Goal: Task Accomplishment & Management: Manage account settings

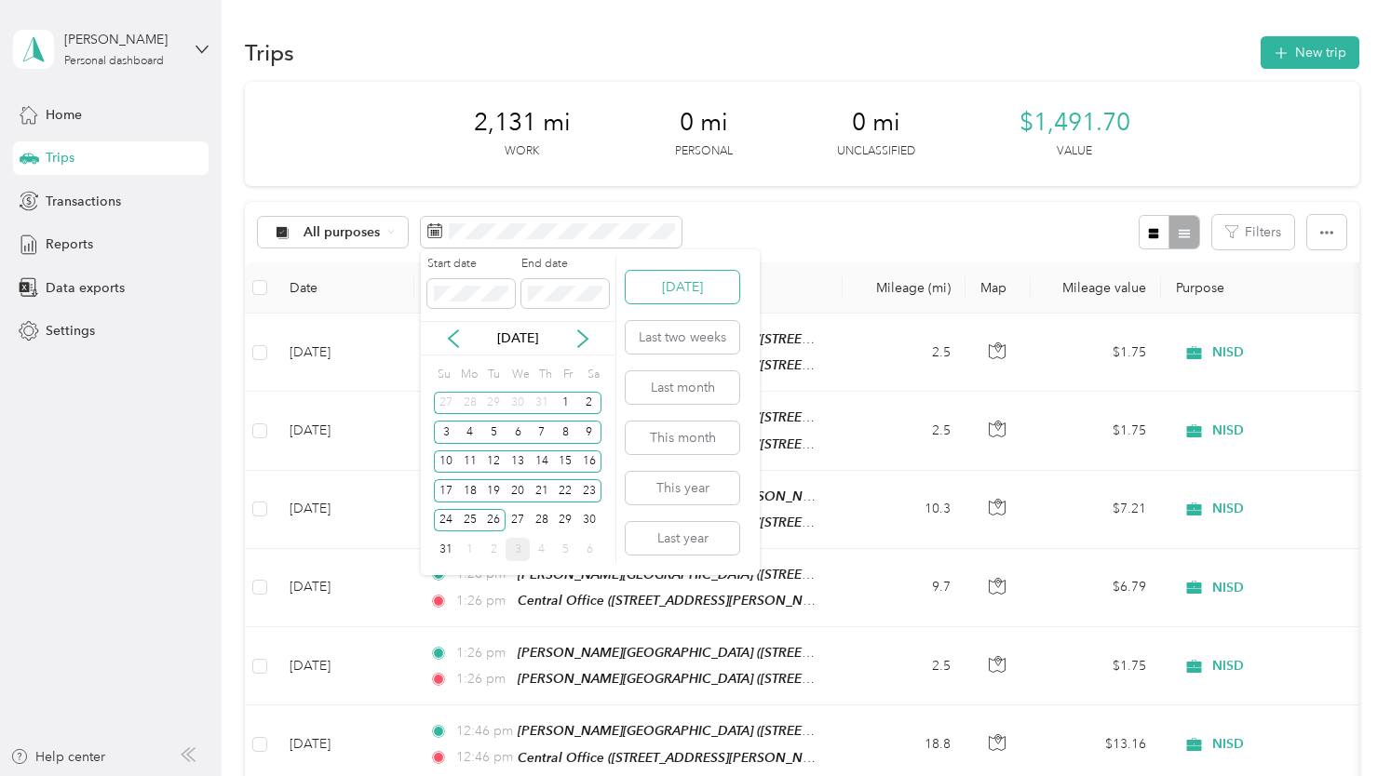
click at [668, 279] on button "[DATE]" at bounding box center [683, 287] width 114 height 33
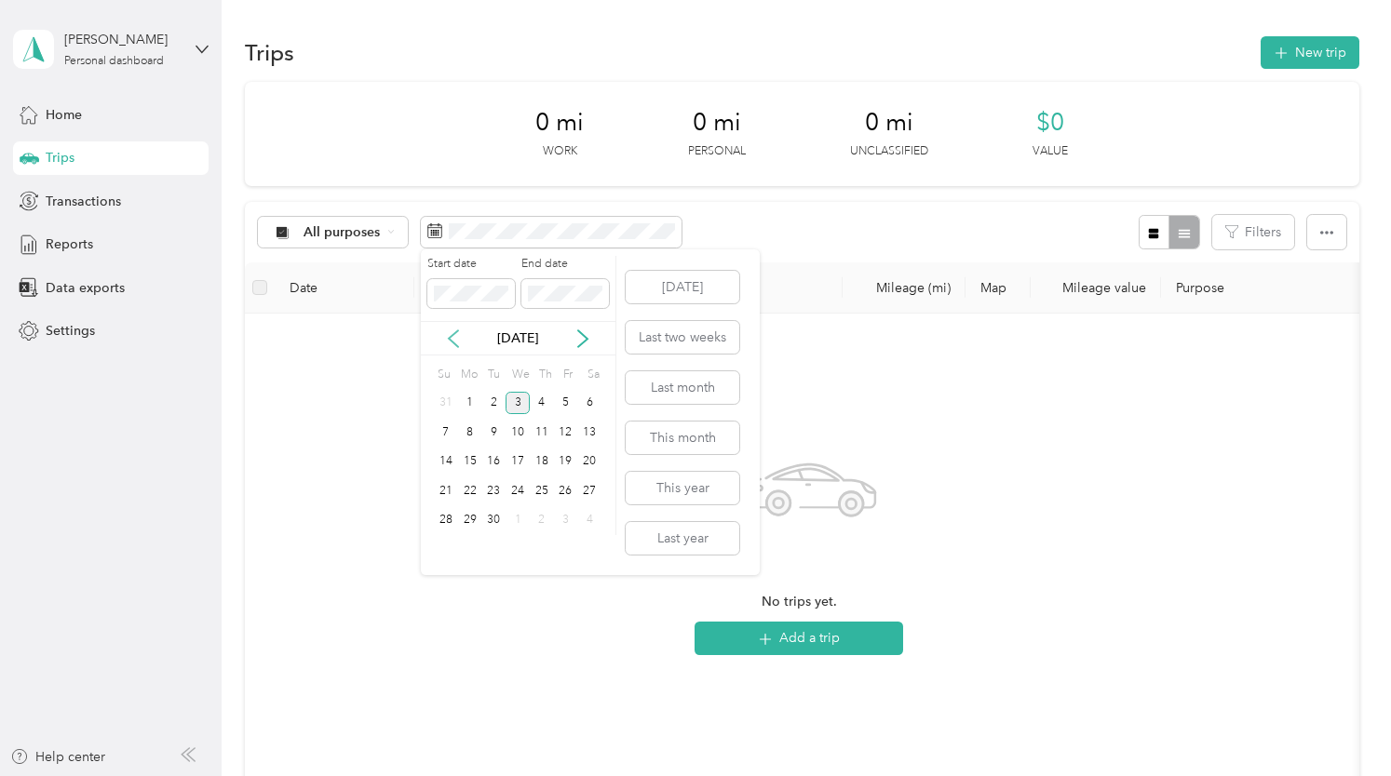
click at [452, 331] on icon at bounding box center [453, 339] width 19 height 19
click at [665, 383] on button "Last month" at bounding box center [683, 387] width 114 height 33
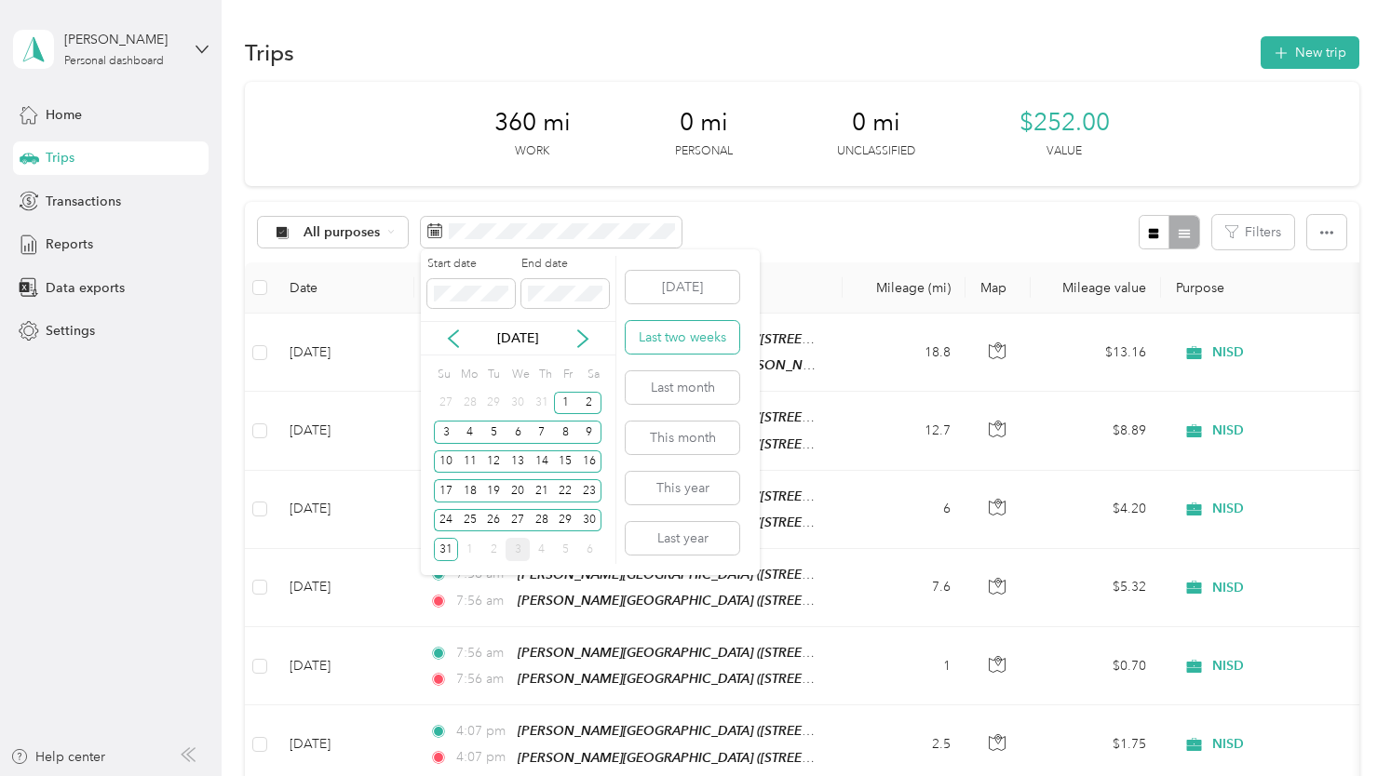
click at [681, 341] on button "Last two weeks" at bounding box center [683, 337] width 114 height 33
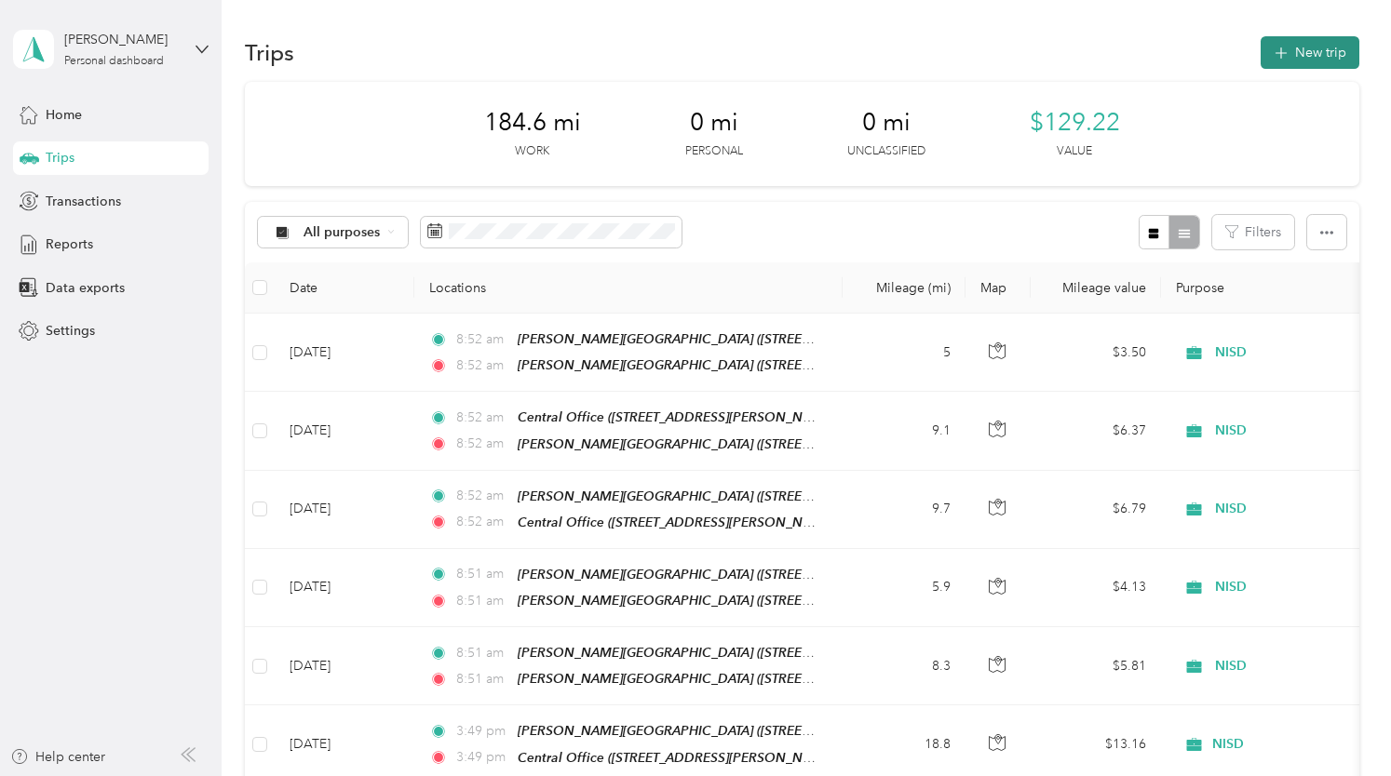
click at [1323, 57] on button "New trip" at bounding box center [1310, 52] width 99 height 33
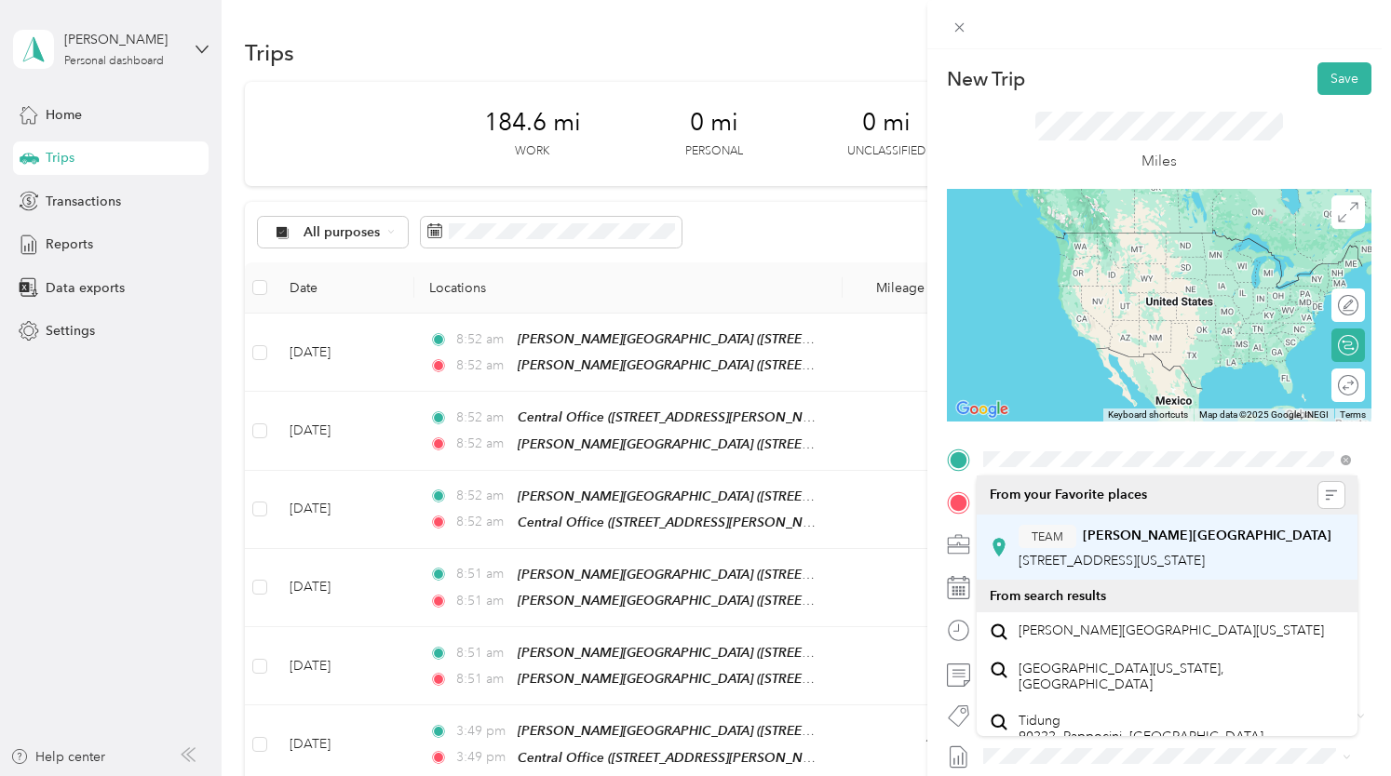
click at [1074, 548] on div "TEAM [PERSON_NAME][GEOGRAPHIC_DATA] [STREET_ADDRESS][US_STATE]" at bounding box center [1175, 548] width 313 height 46
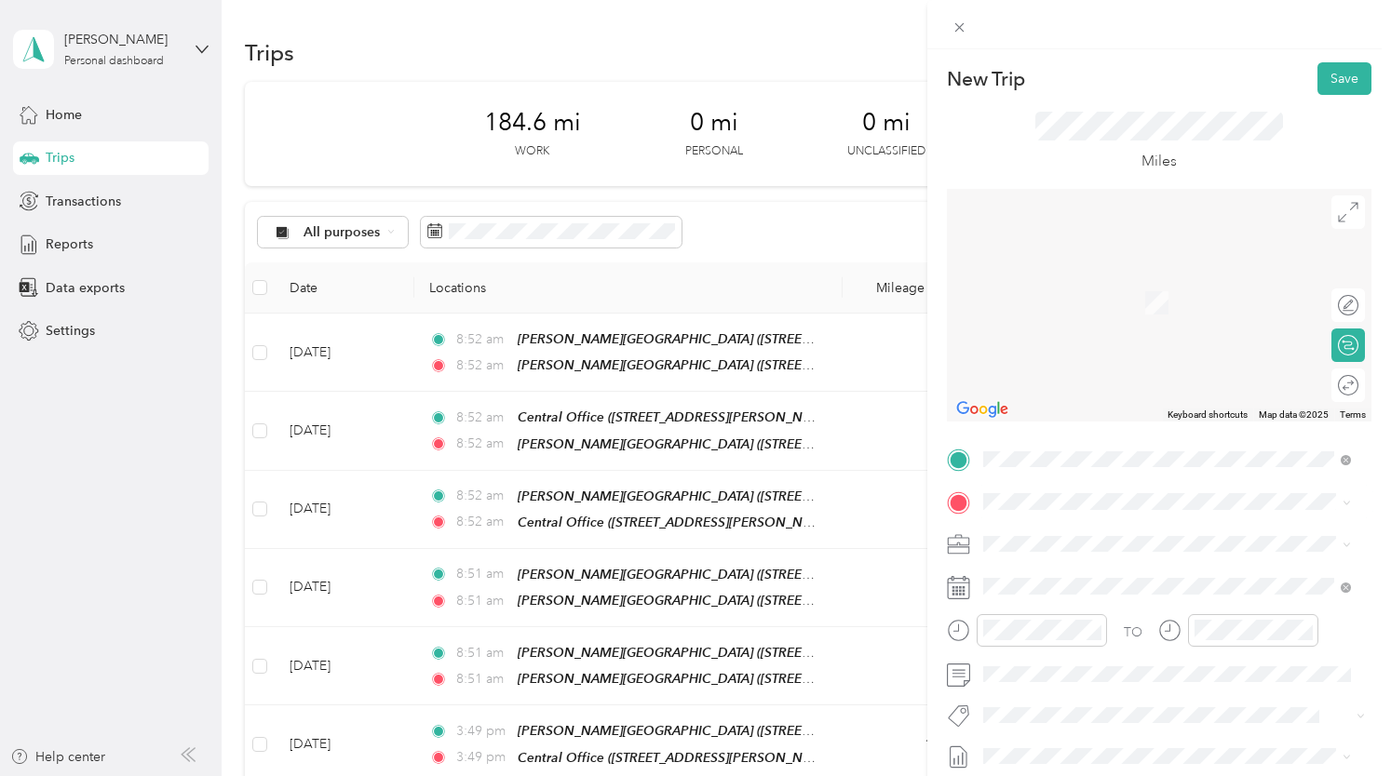
click at [1132, 312] on span "[STREET_ADDRESS][US_STATE]" at bounding box center [1112, 304] width 186 height 16
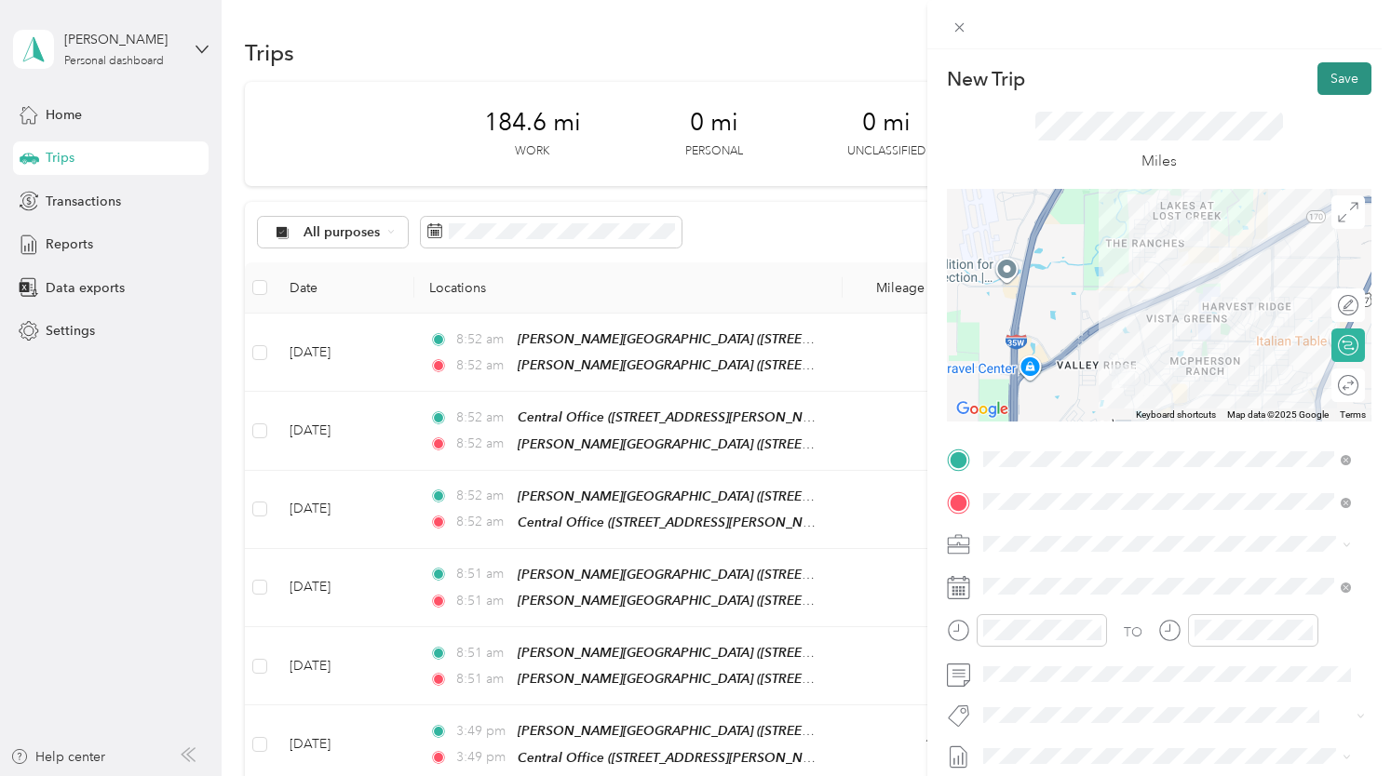
click at [1328, 76] on button "Save" at bounding box center [1344, 78] width 54 height 33
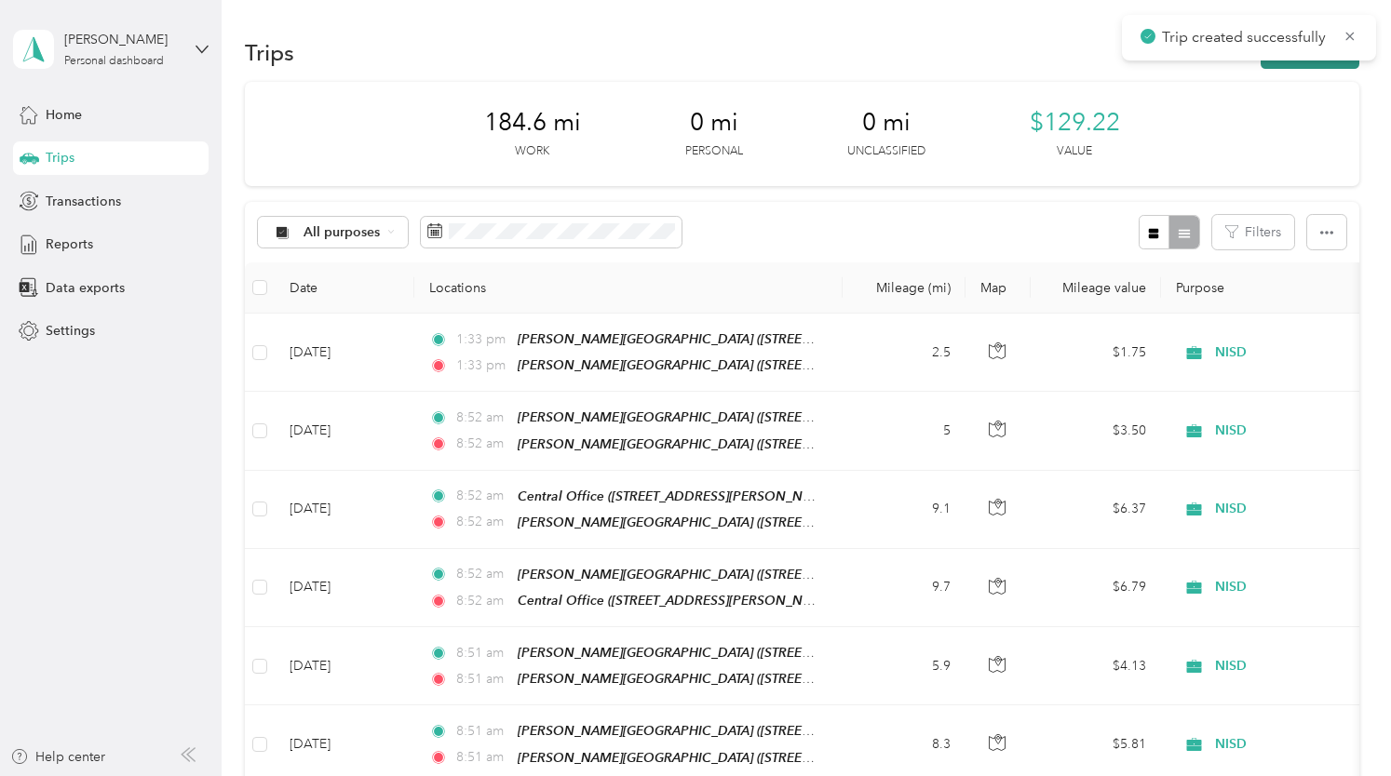
click at [1292, 66] on button "New trip" at bounding box center [1310, 52] width 99 height 33
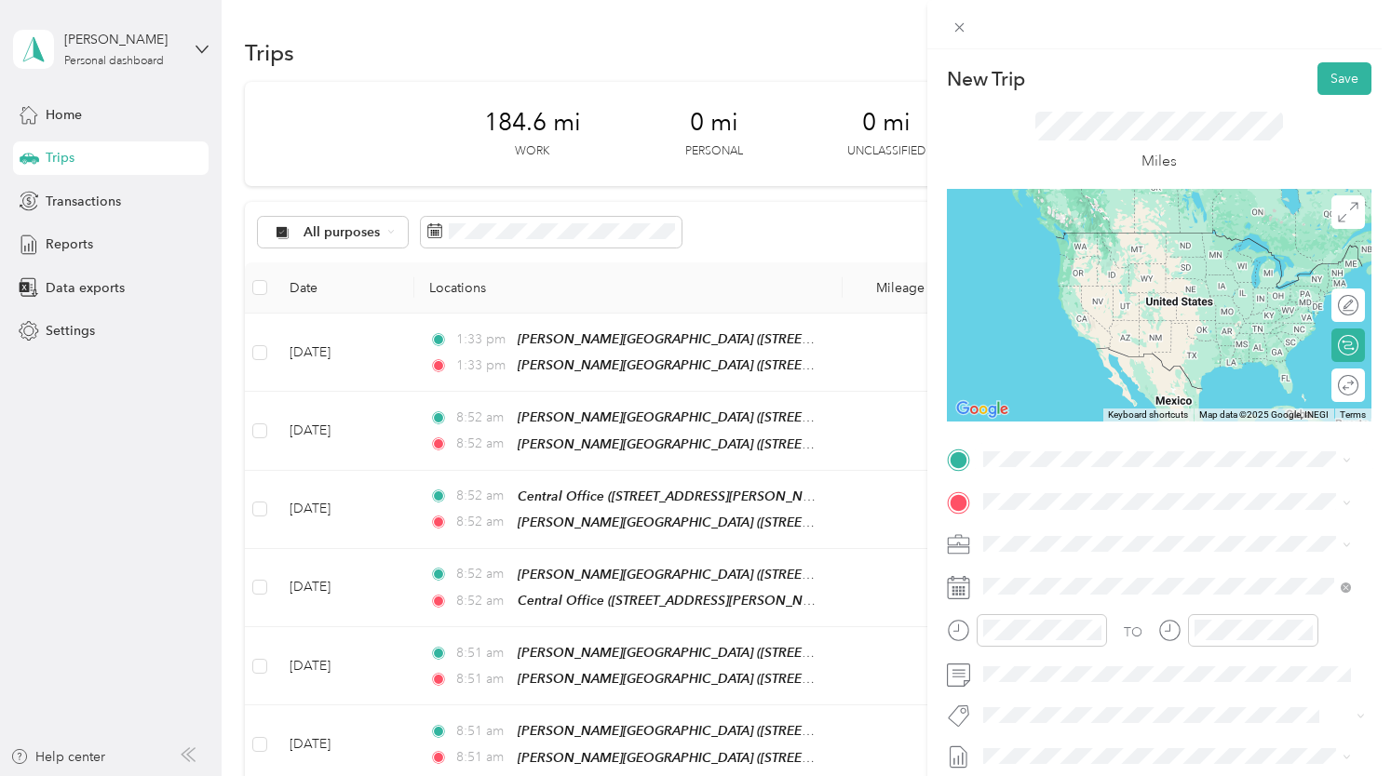
click at [1108, 574] on li "TEAM [PERSON_NAME][GEOGRAPHIC_DATA] [STREET_ADDRESS][US_STATE]" at bounding box center [1167, 540] width 381 height 65
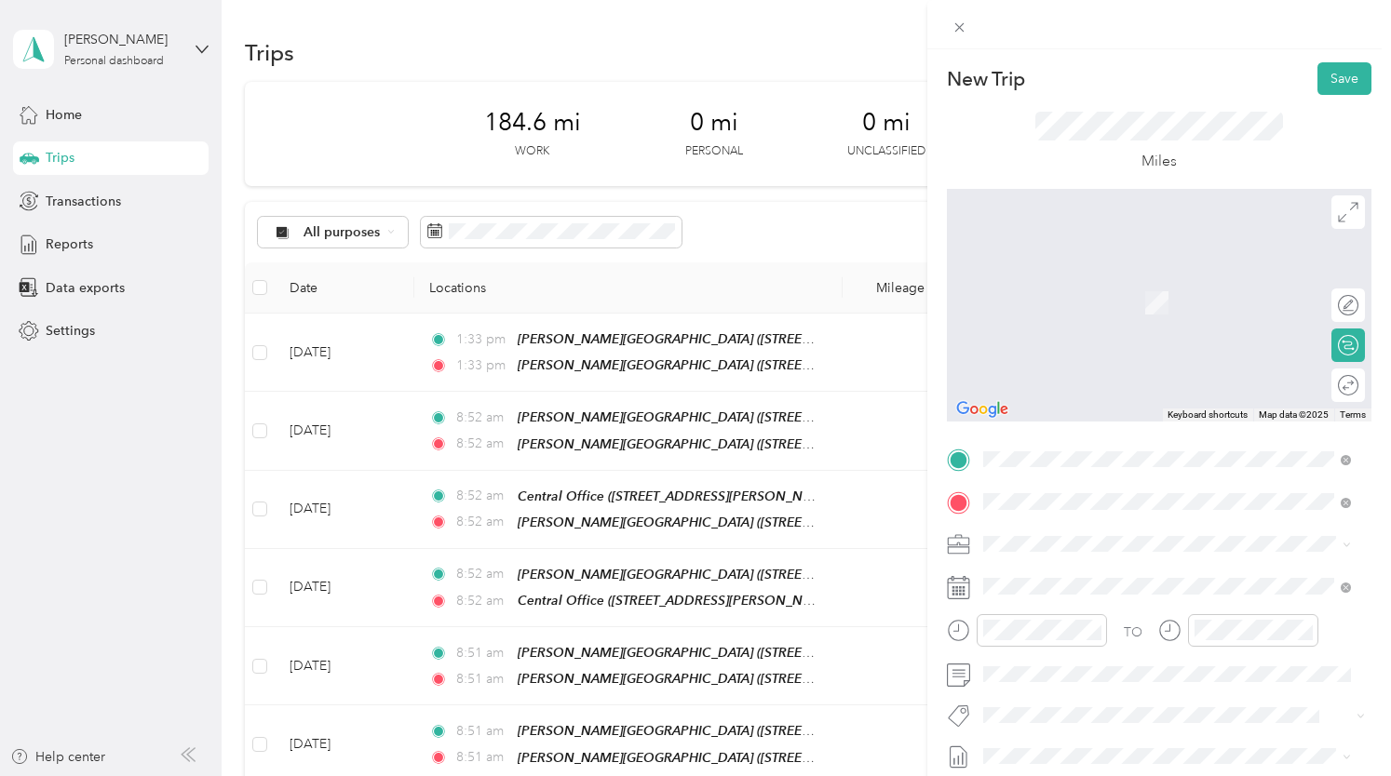
click at [1132, 359] on div "TEAM Central Office [STREET_ADDRESS][PERSON_NAME][US_STATE]" at bounding box center [1164, 362] width 290 height 46
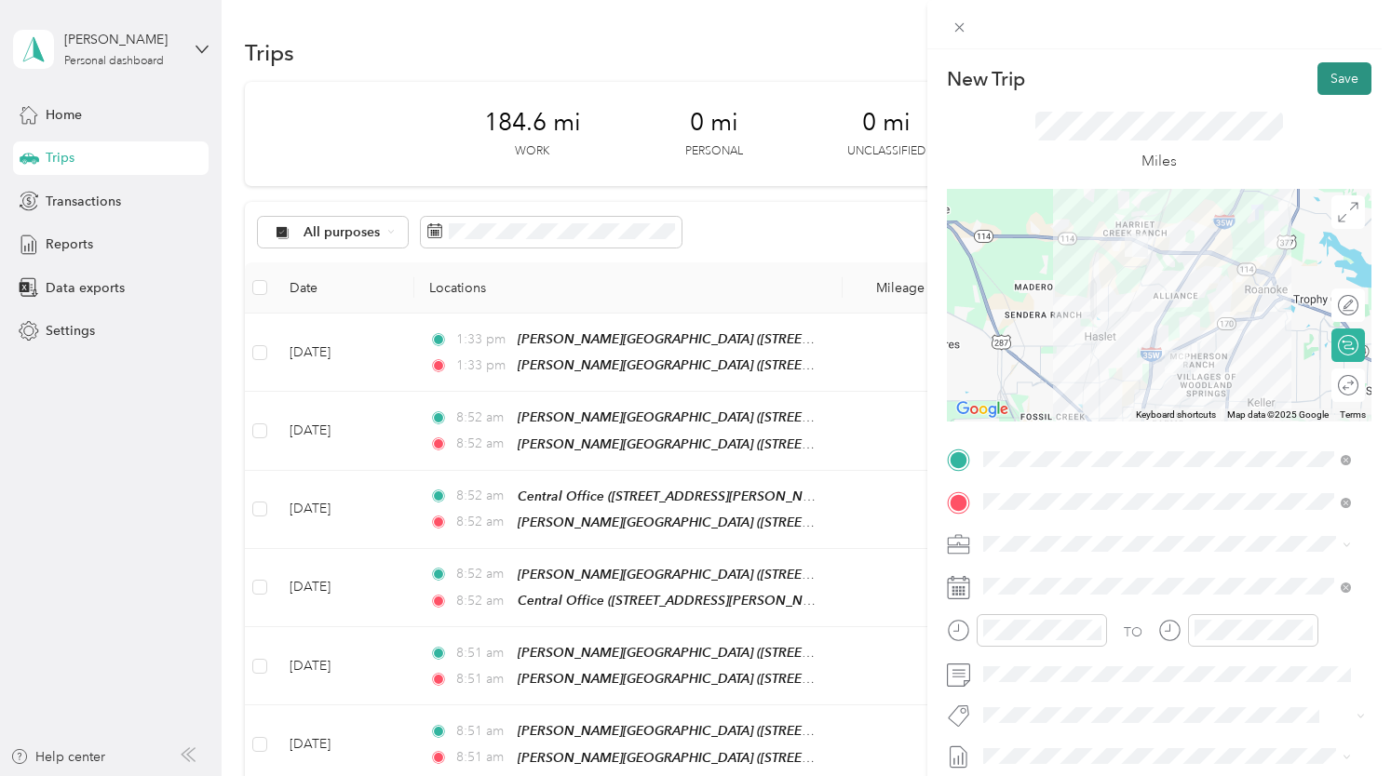
click at [1331, 75] on button "Save" at bounding box center [1344, 78] width 54 height 33
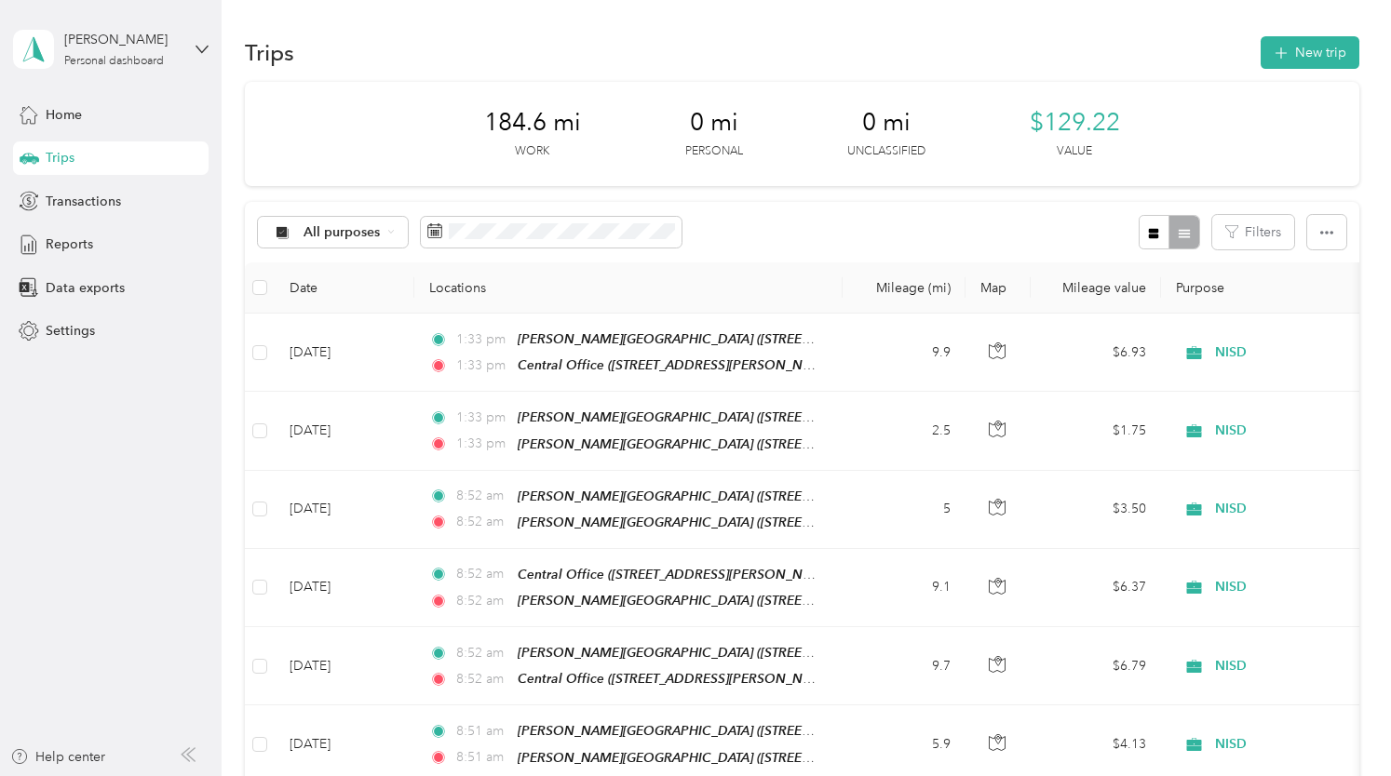
click at [1292, 70] on div "Trips New trip" at bounding box center [802, 52] width 1114 height 39
click at [1289, 70] on div "Trips New trip" at bounding box center [802, 52] width 1114 height 39
click at [1290, 62] on button "New trip" at bounding box center [1310, 52] width 99 height 33
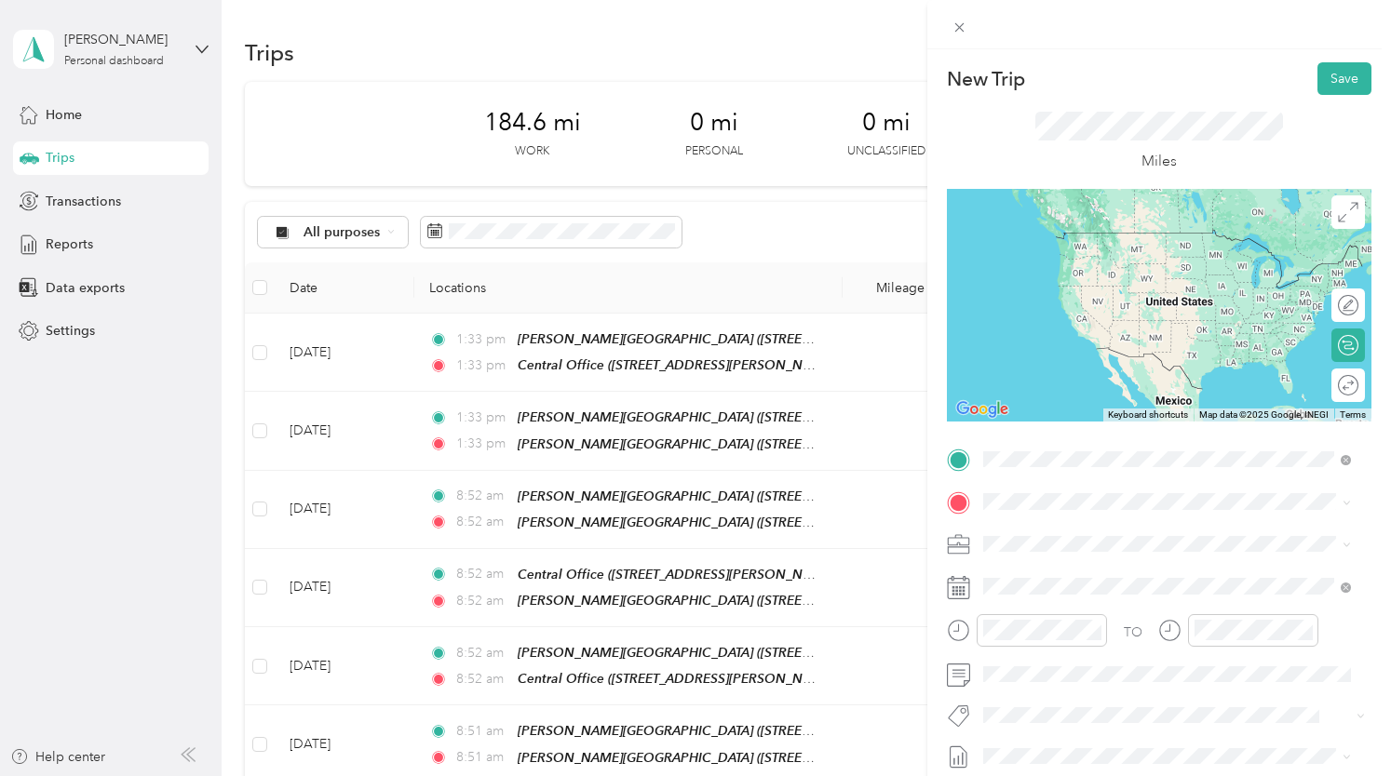
click at [1087, 606] on div "TEAM Central Office" at bounding box center [1164, 601] width 290 height 23
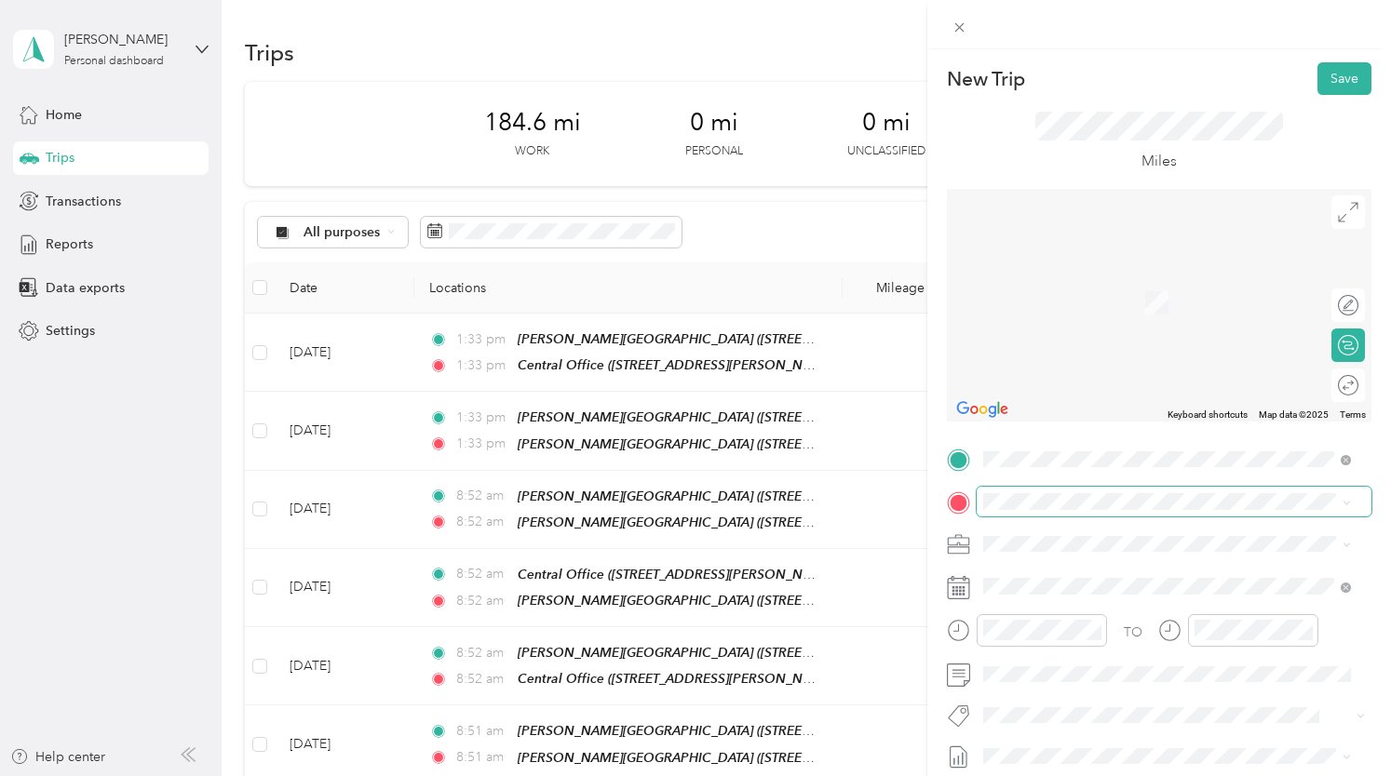
click at [1076, 511] on span at bounding box center [1174, 502] width 395 height 30
click at [1137, 305] on span "[STREET_ADDRESS][US_STATE]" at bounding box center [1112, 307] width 186 height 16
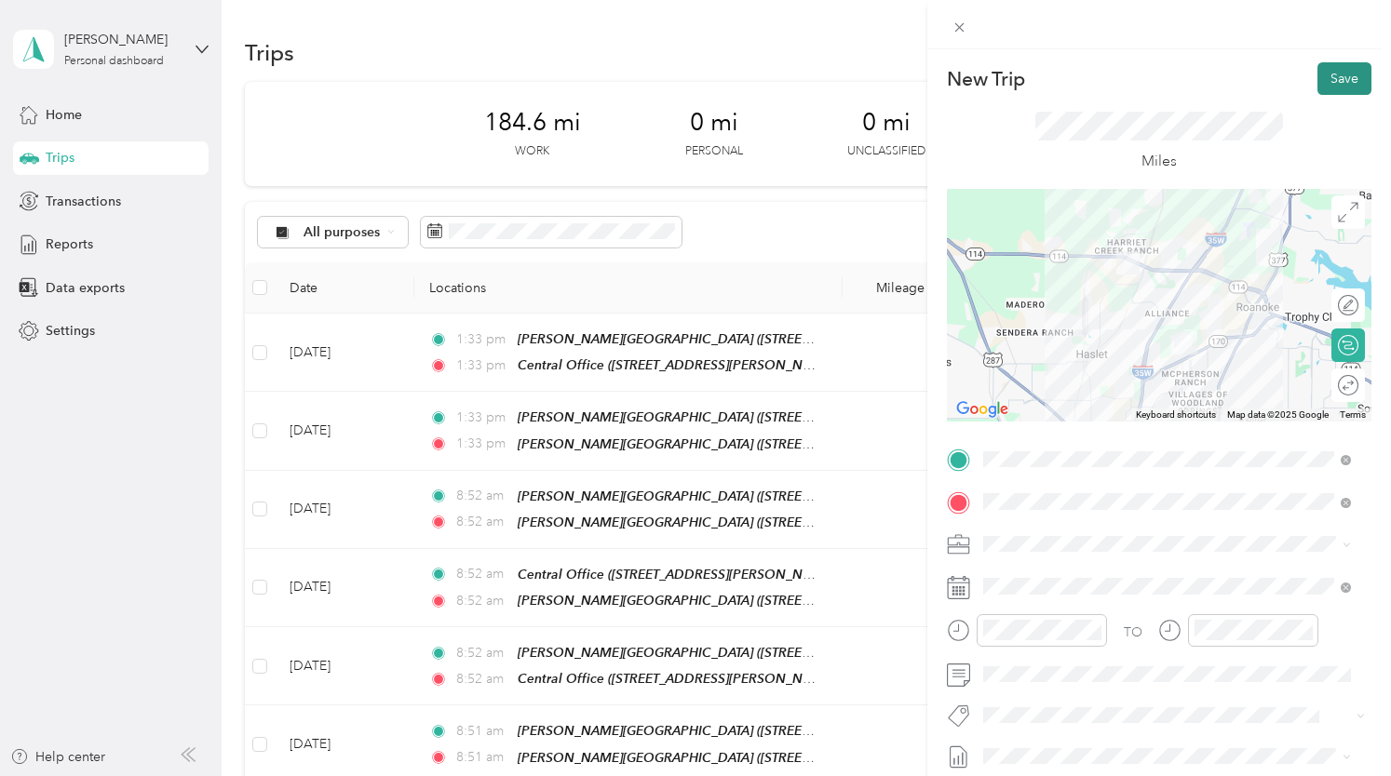
click at [1333, 75] on button "Save" at bounding box center [1344, 78] width 54 height 33
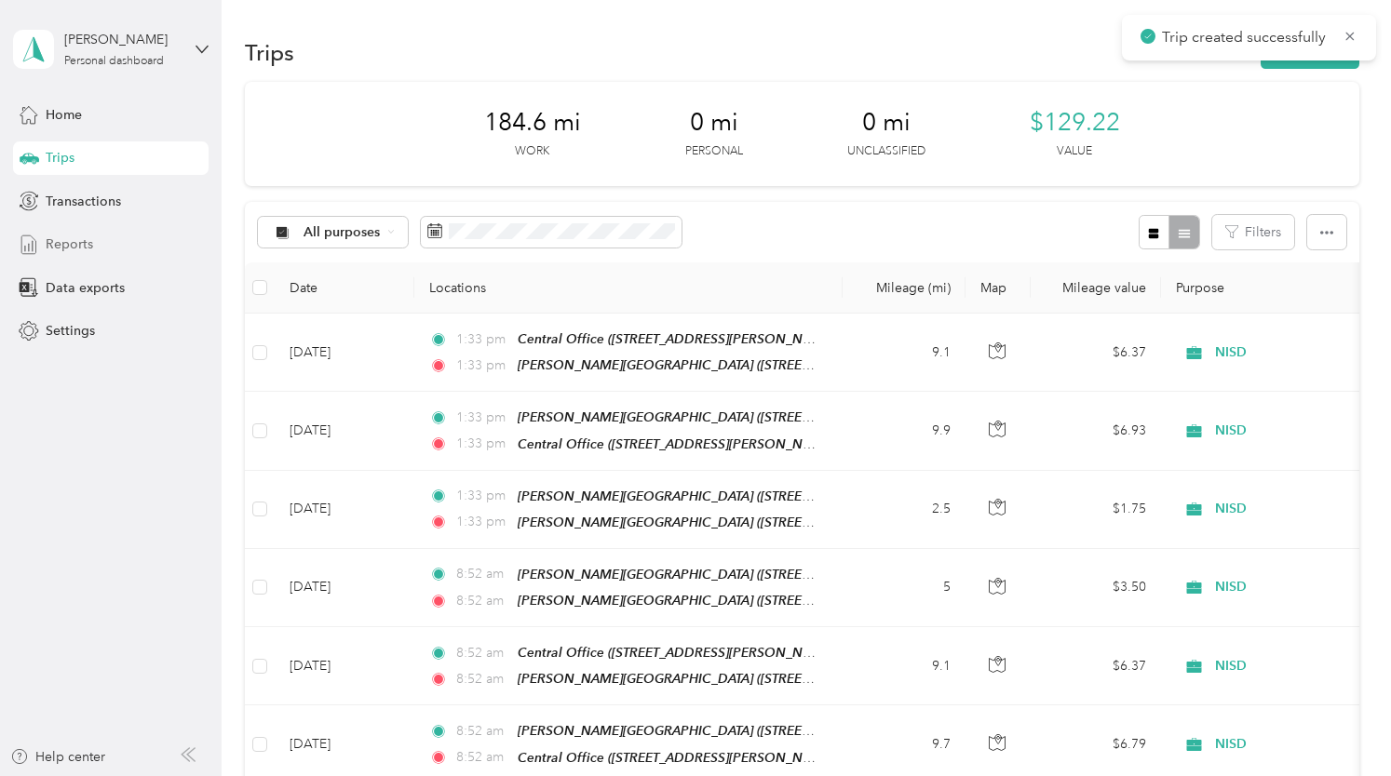
click at [87, 252] on span "Reports" at bounding box center [69, 245] width 47 height 20
